Goal: Transaction & Acquisition: Purchase product/service

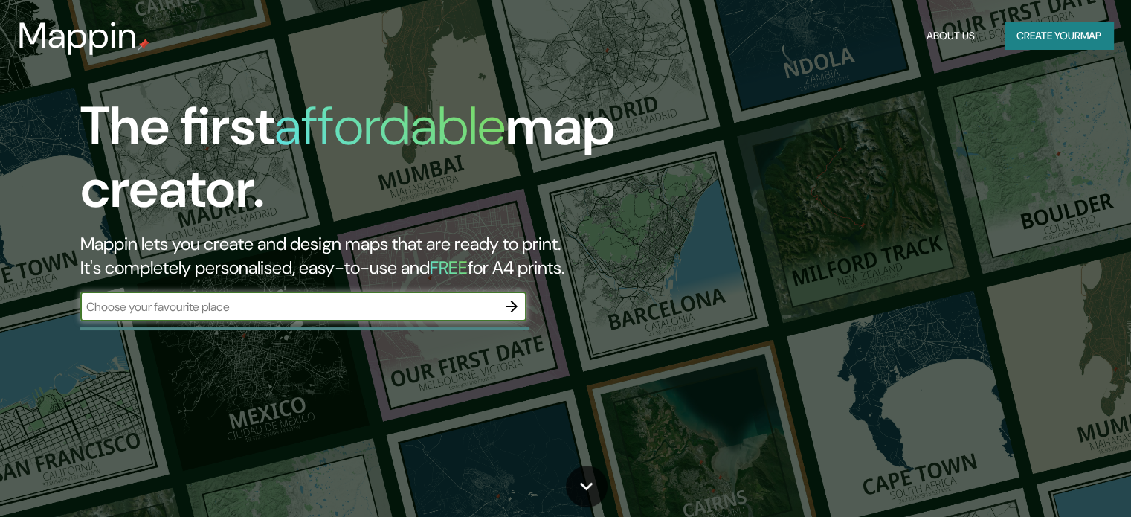
click at [432, 309] on input "text" at bounding box center [288, 306] width 416 height 17
click at [517, 311] on icon "button" at bounding box center [512, 306] width 18 height 18
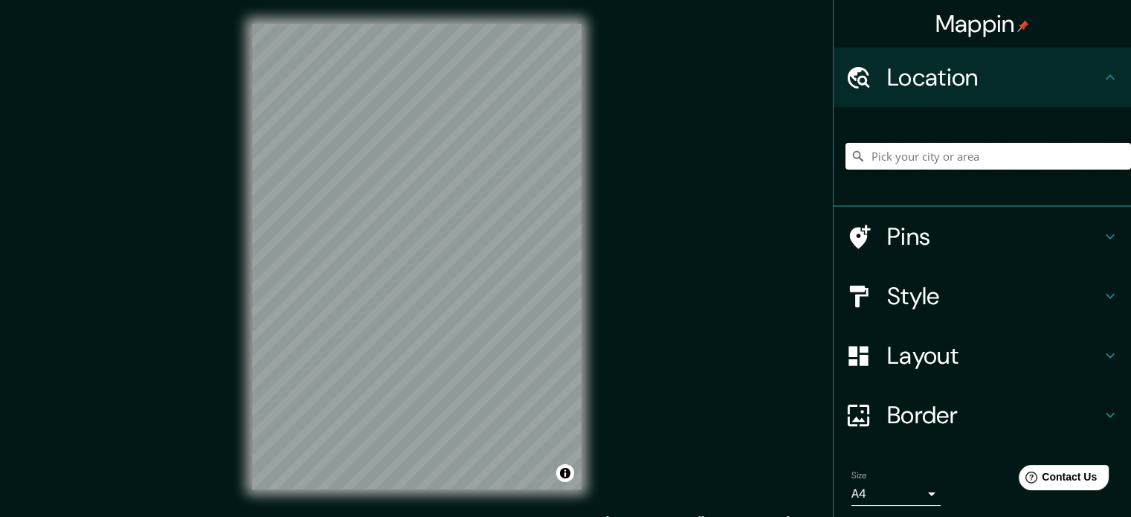
drag, startPoint x: 898, startPoint y: 144, endPoint x: 894, endPoint y: 161, distance: 17.7
click at [897, 152] on input "Pick your city or area" at bounding box center [987, 156] width 285 height 27
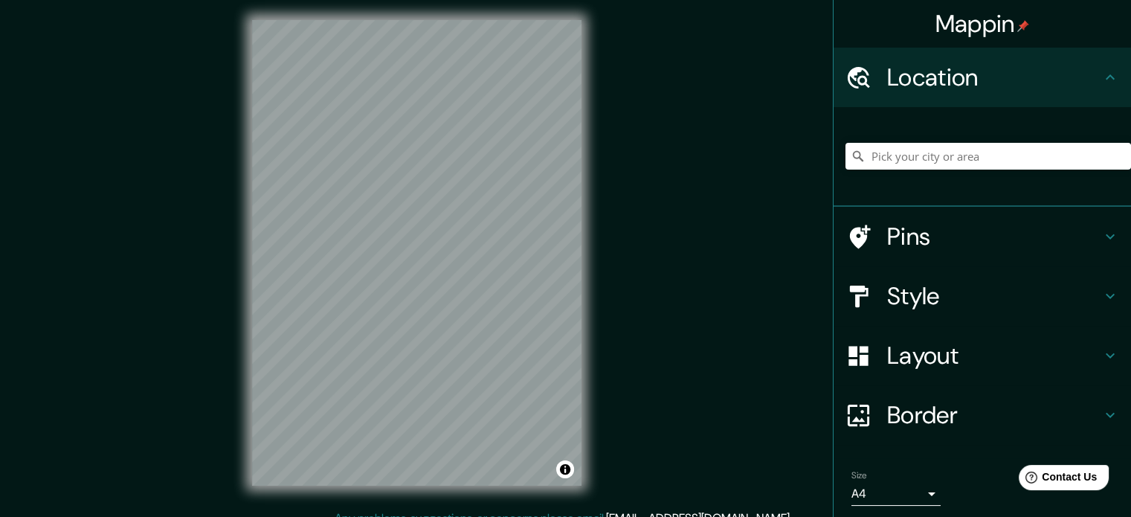
scroll to position [9, 0]
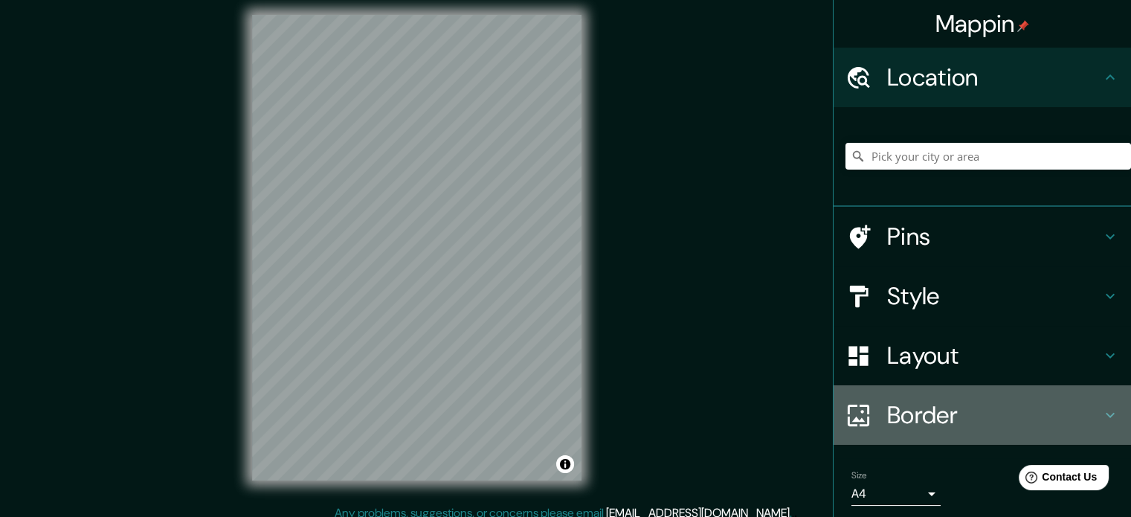
click at [957, 412] on h4 "Border" at bounding box center [994, 415] width 214 height 30
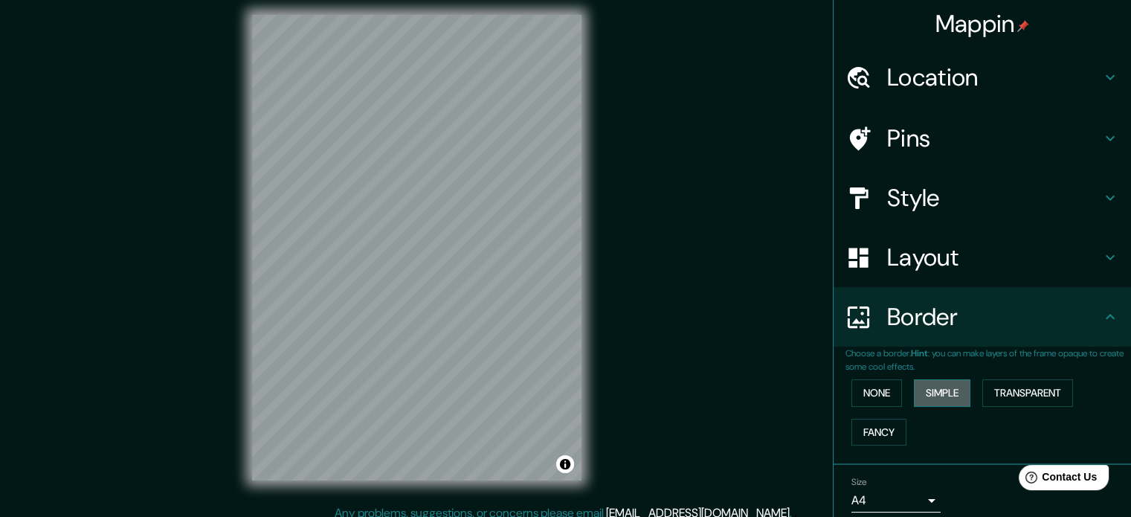
click at [926, 388] on button "Simple" at bounding box center [942, 393] width 56 height 28
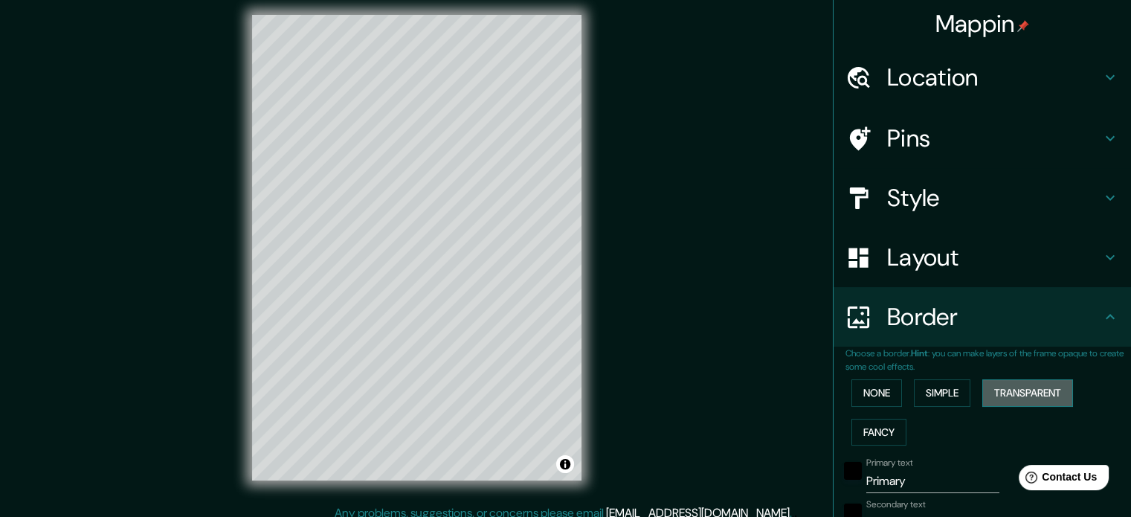
click at [1004, 392] on button "Transparent" at bounding box center [1027, 393] width 91 height 28
click at [870, 430] on button "Fancy" at bounding box center [878, 433] width 55 height 28
click at [859, 391] on button "None" at bounding box center [876, 393] width 51 height 28
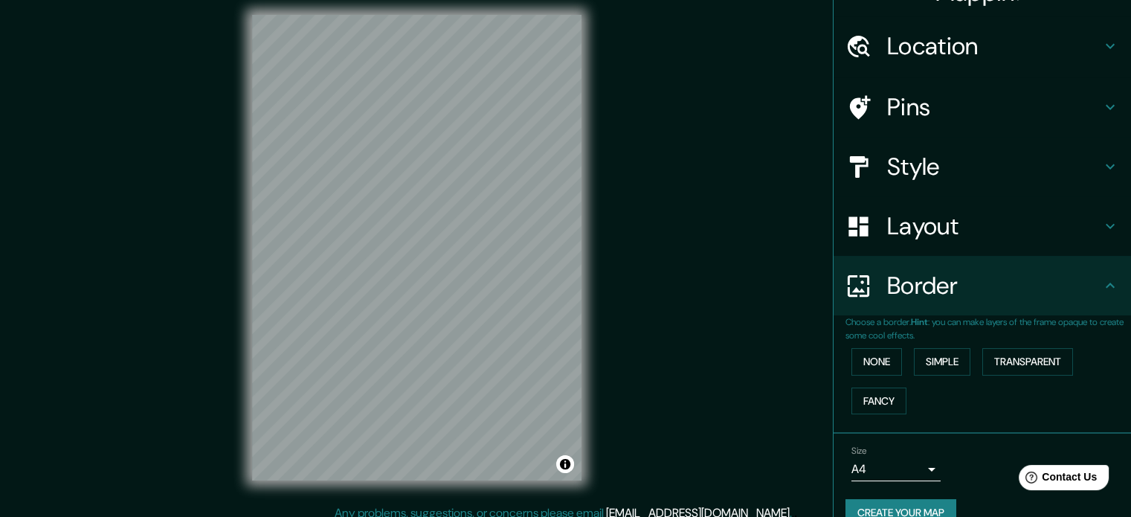
scroll to position [56, 0]
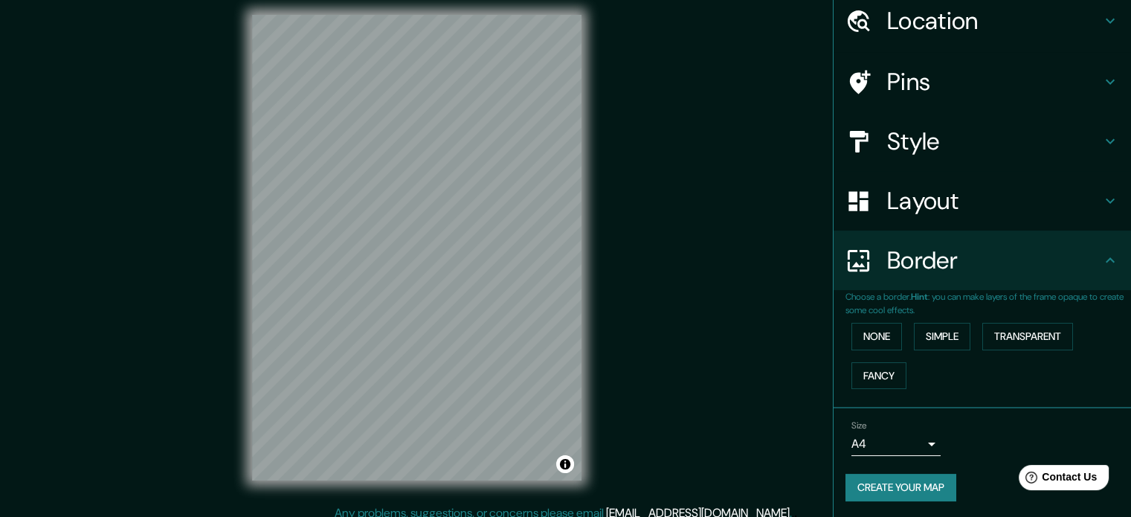
click at [908, 441] on body "Mappin Location Pins Style Layout Border Choose a border. Hint : you can make l…" at bounding box center [565, 249] width 1131 height 517
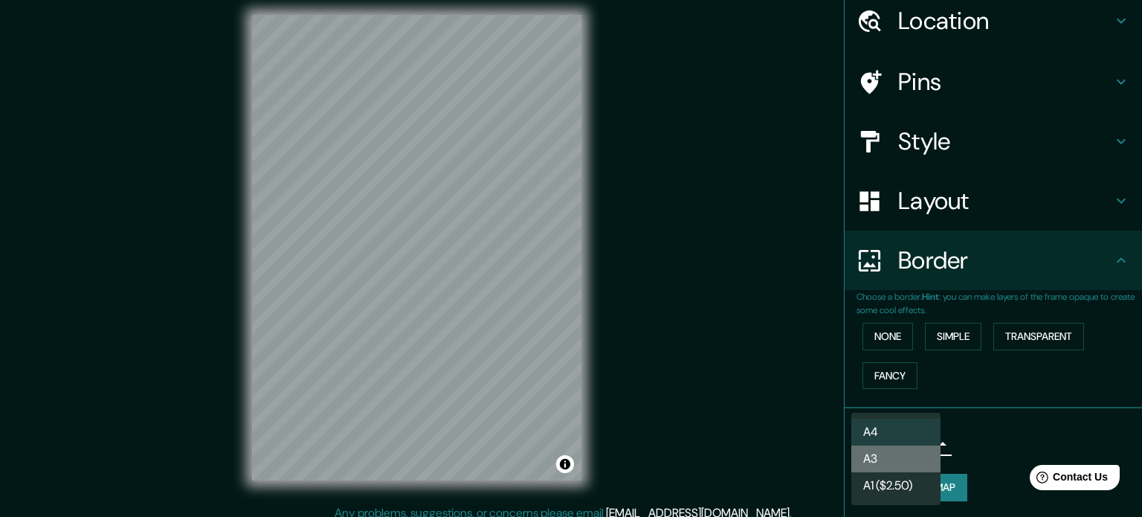
click at [904, 460] on li "A3" at bounding box center [895, 458] width 89 height 27
type input "a4"
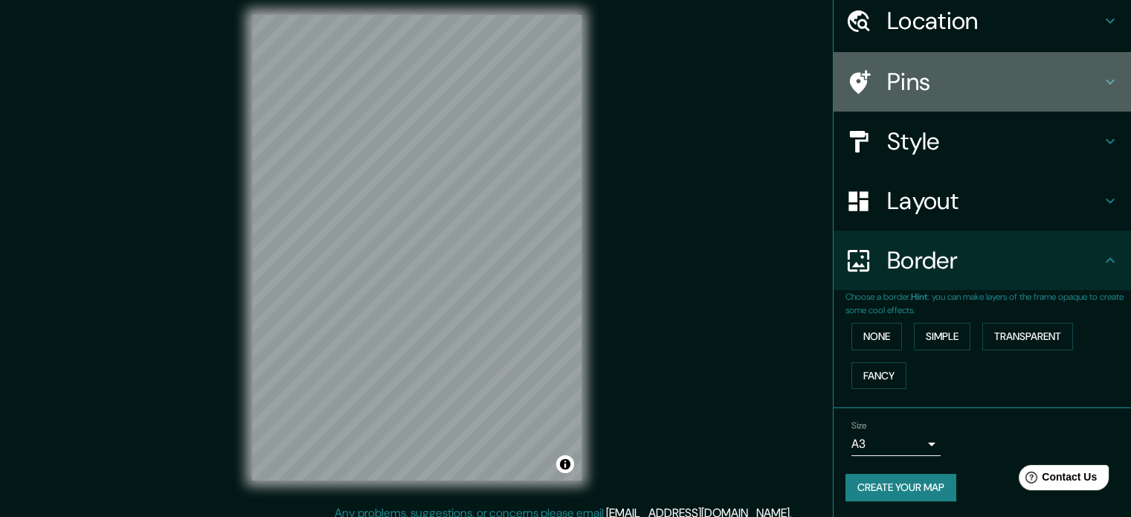
click at [1000, 70] on h4 "Pins" at bounding box center [994, 82] width 214 height 30
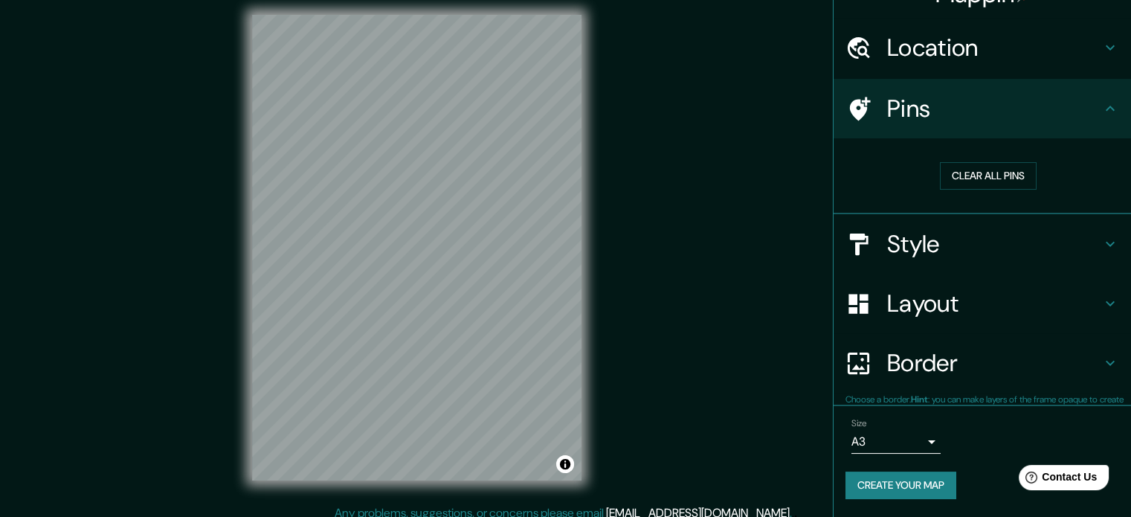
scroll to position [28, 0]
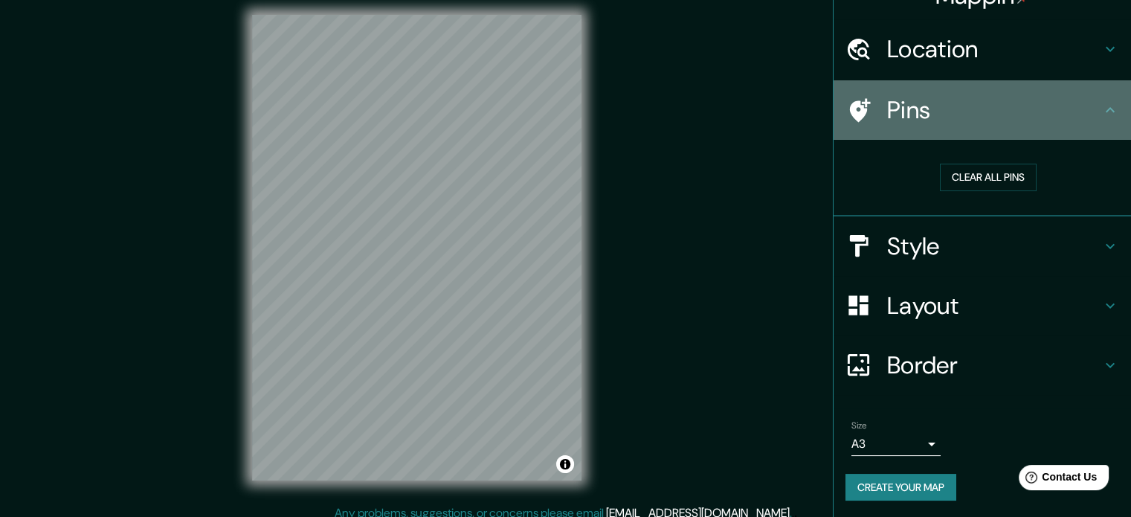
click at [1002, 89] on div "Pins" at bounding box center [981, 109] width 297 height 59
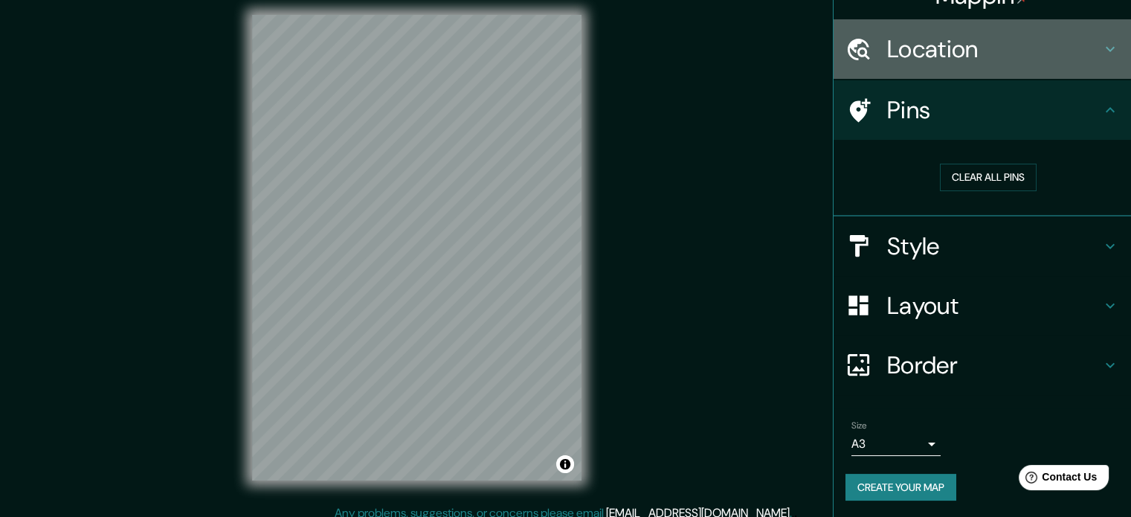
click at [996, 55] on h4 "Location" at bounding box center [994, 49] width 214 height 30
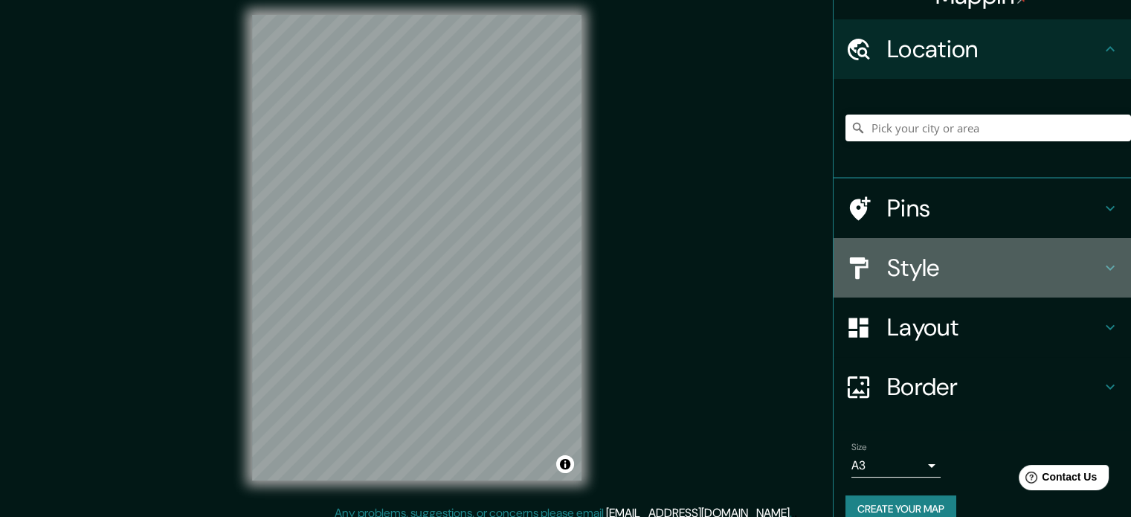
click at [998, 285] on div "Style" at bounding box center [981, 267] width 297 height 59
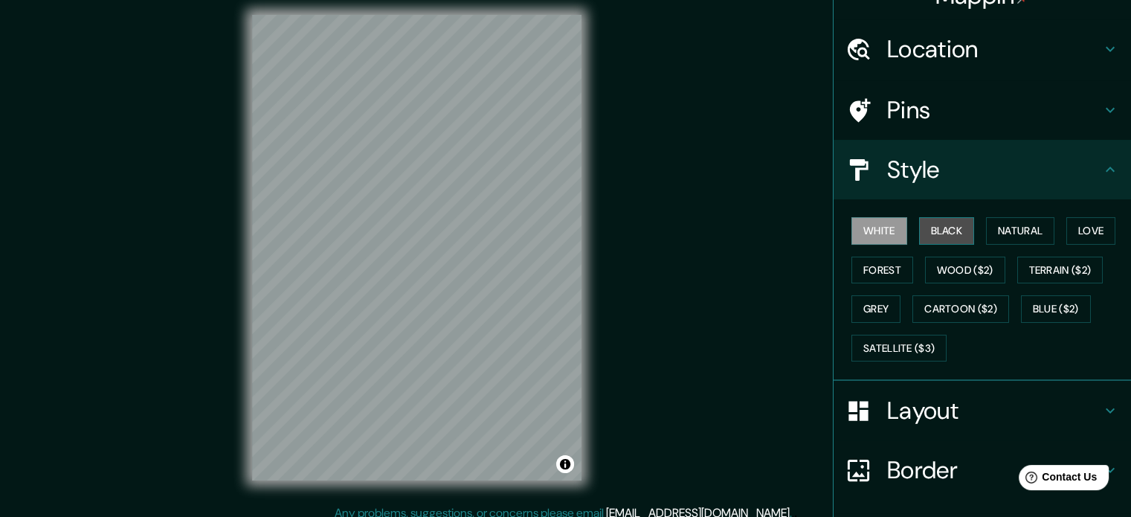
click at [937, 235] on button "Black" at bounding box center [947, 231] width 56 height 28
click at [995, 236] on button "Natural" at bounding box center [1020, 231] width 68 height 28
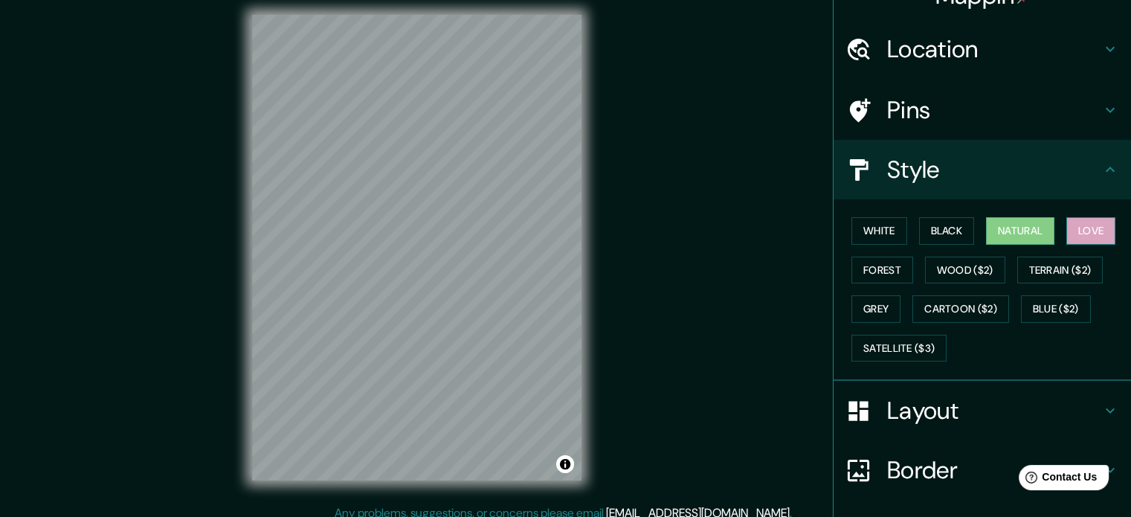
click at [1068, 233] on button "Love" at bounding box center [1090, 231] width 49 height 28
click at [878, 237] on button "White" at bounding box center [879, 231] width 56 height 28
click at [928, 95] on h4 "Pins" at bounding box center [994, 110] width 214 height 30
